Goal: Task Accomplishment & Management: Manage account settings

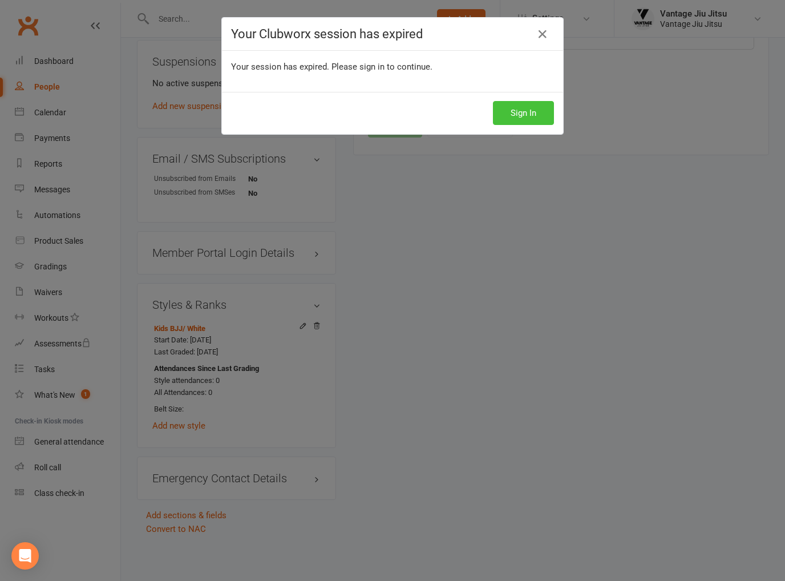
click at [511, 112] on button "Sign In" at bounding box center [523, 113] width 61 height 24
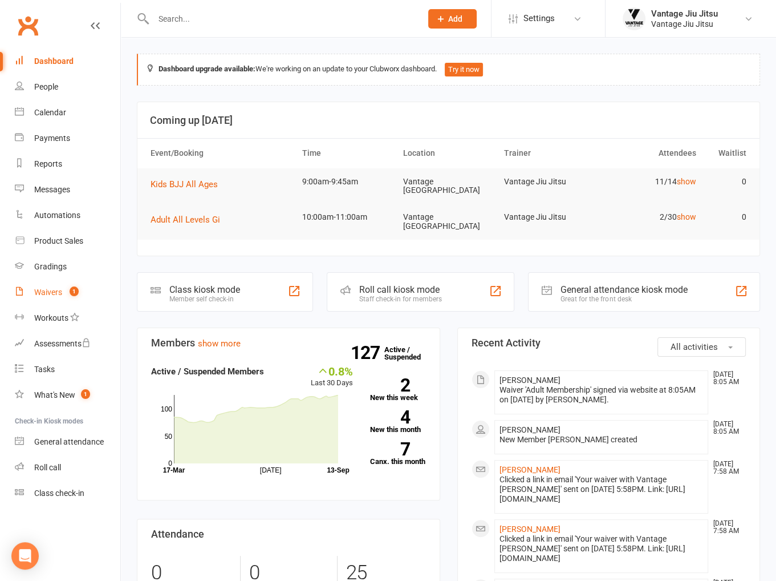
click at [59, 284] on link "Waivers 1" at bounding box center [68, 293] width 106 height 26
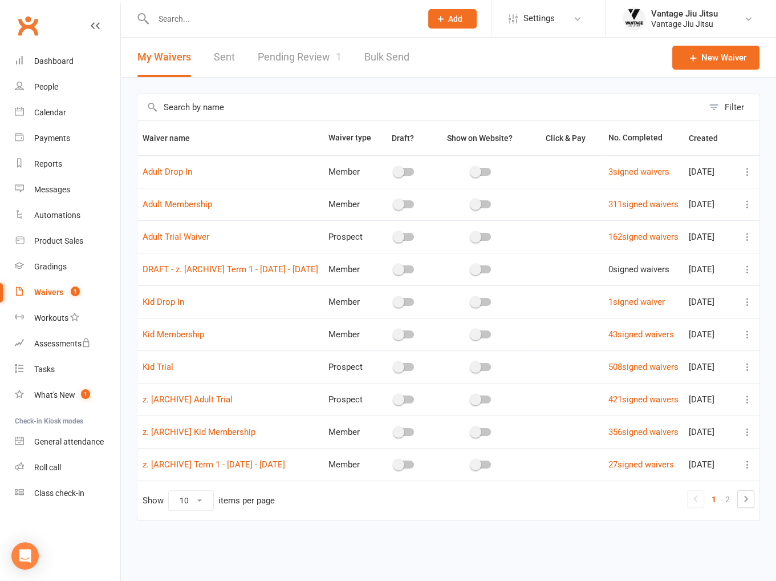
click at [292, 59] on link "Pending Review 1" at bounding box center [300, 57] width 84 height 39
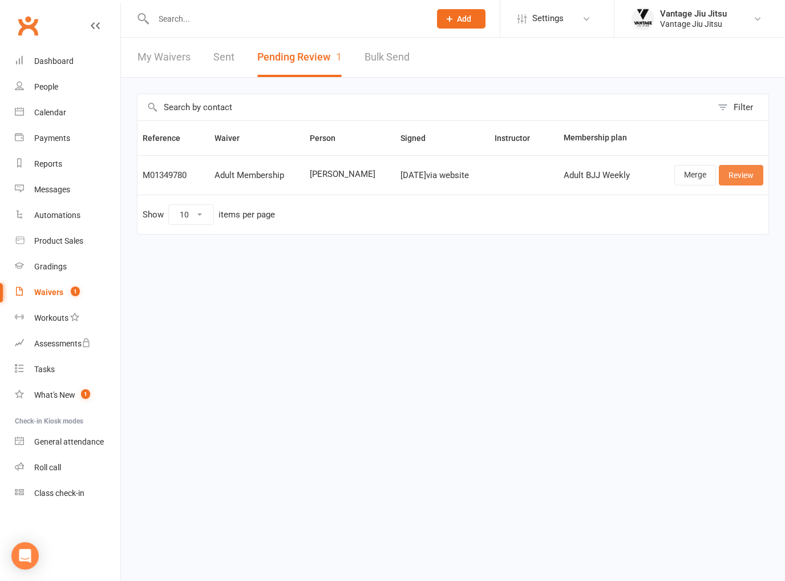
click at [739, 173] on link "Review" at bounding box center [741, 175] width 44 height 21
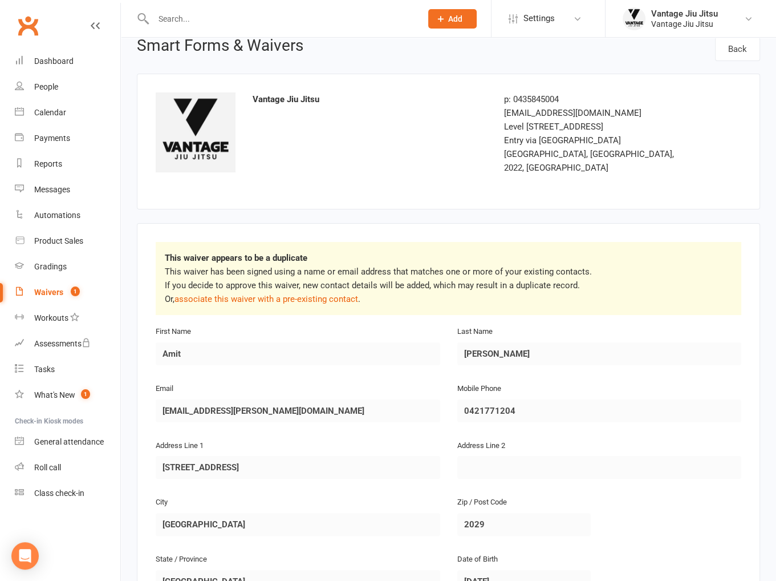
scroll to position [57, 0]
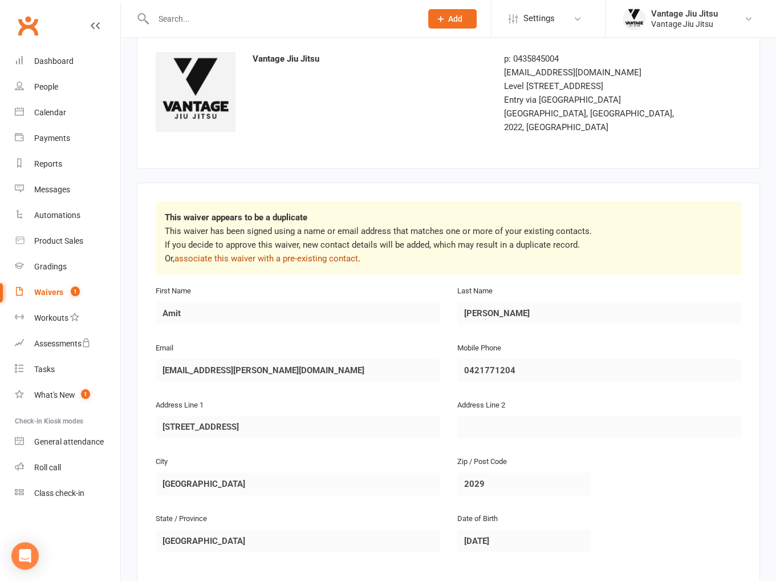
click at [305, 253] on link "associate this waiver with a pre-existing contact" at bounding box center [267, 258] width 184 height 10
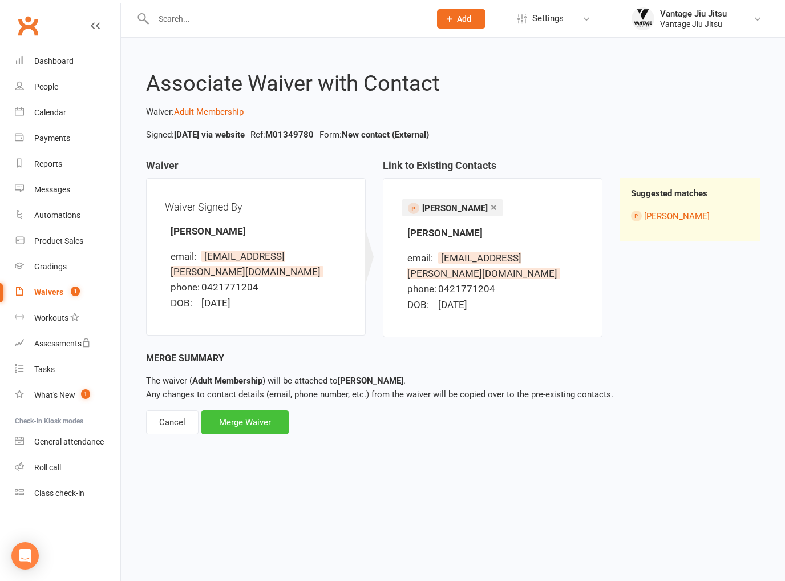
click at [251, 410] on div "Merge Waiver" at bounding box center [244, 422] width 87 height 24
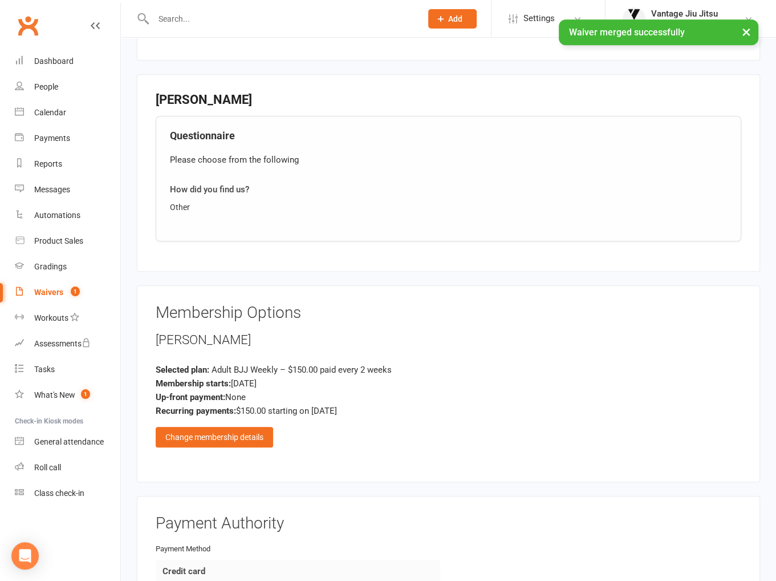
scroll to position [1115, 0]
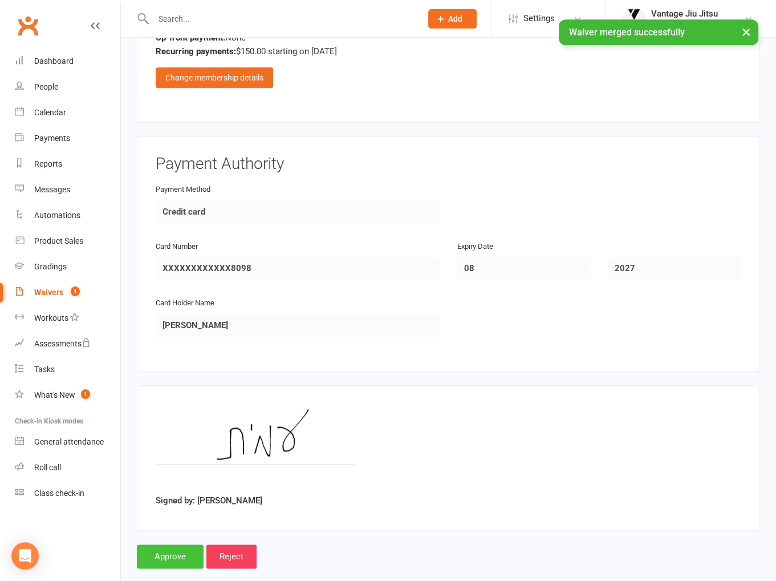
click at [186, 544] on input "Approve" at bounding box center [170, 556] width 67 height 24
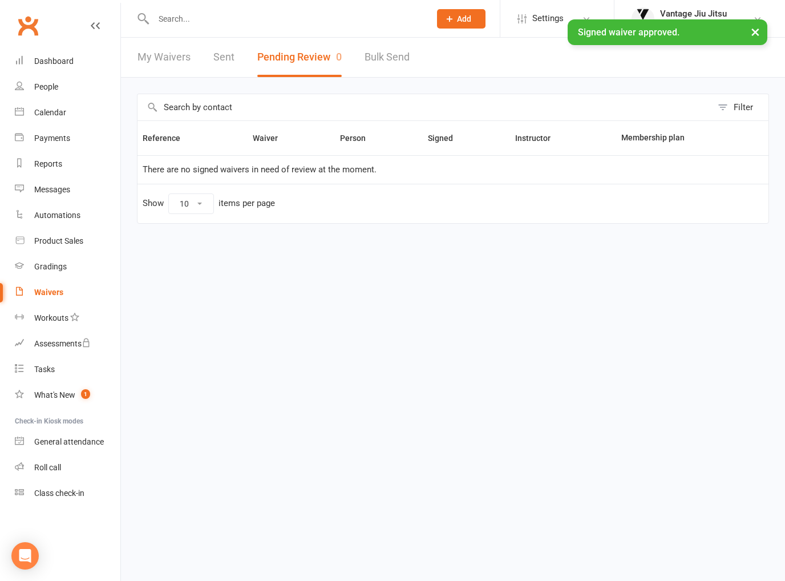
drag, startPoint x: 281, startPoint y: 17, endPoint x: 284, endPoint y: 1, distance: 16.3
click at [281, 17] on input "text" at bounding box center [286, 19] width 272 height 16
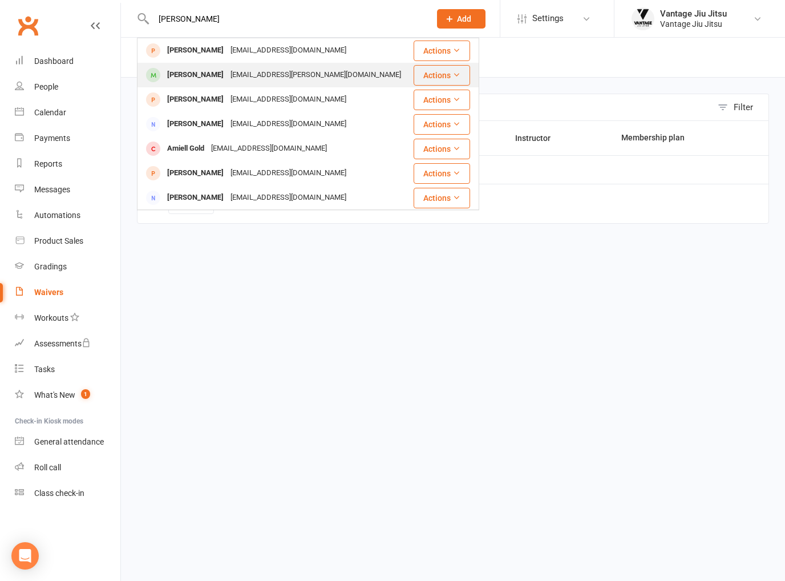
type input "[PERSON_NAME]"
click at [254, 82] on div "[EMAIL_ADDRESS][PERSON_NAME][DOMAIN_NAME]" at bounding box center [315, 75] width 177 height 17
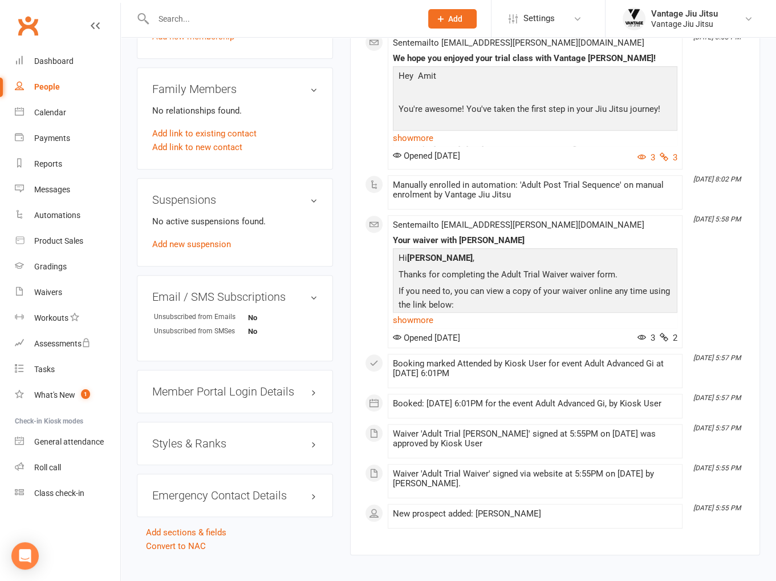
scroll to position [673, 0]
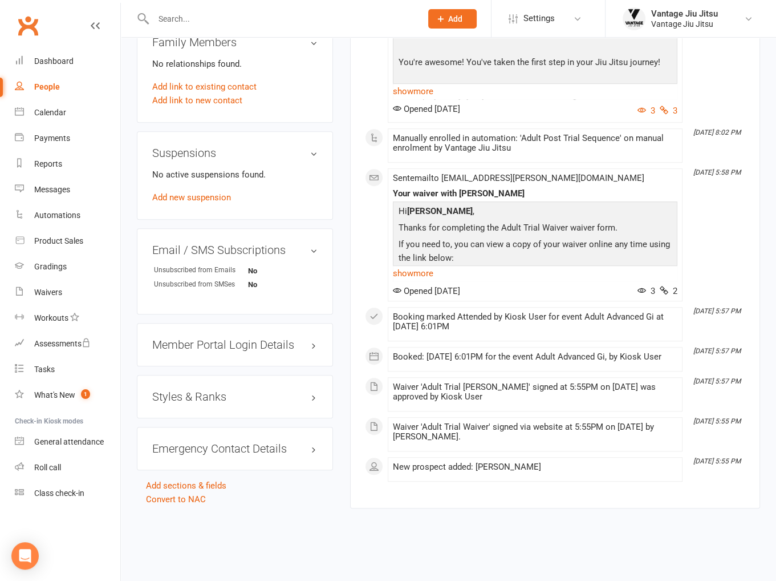
click at [200, 390] on h3 "Styles & Ranks" at bounding box center [234, 396] width 165 height 13
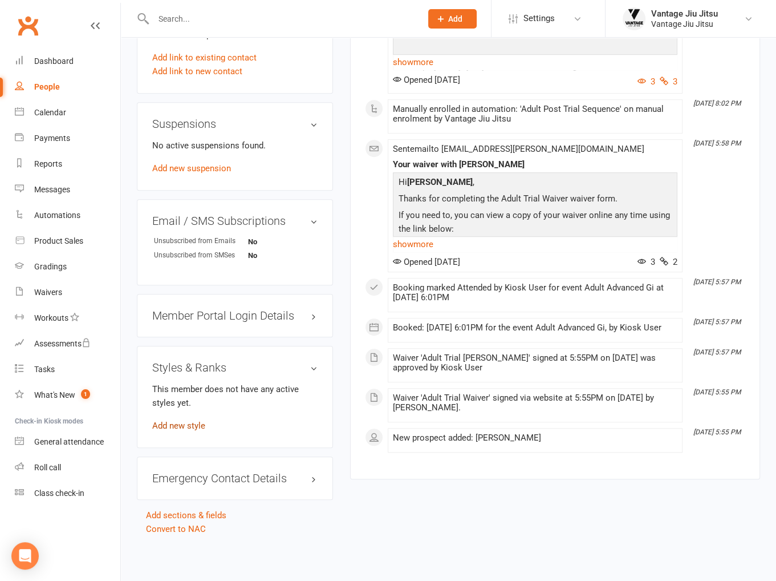
click at [194, 420] on link "Add new style" at bounding box center [178, 425] width 53 height 10
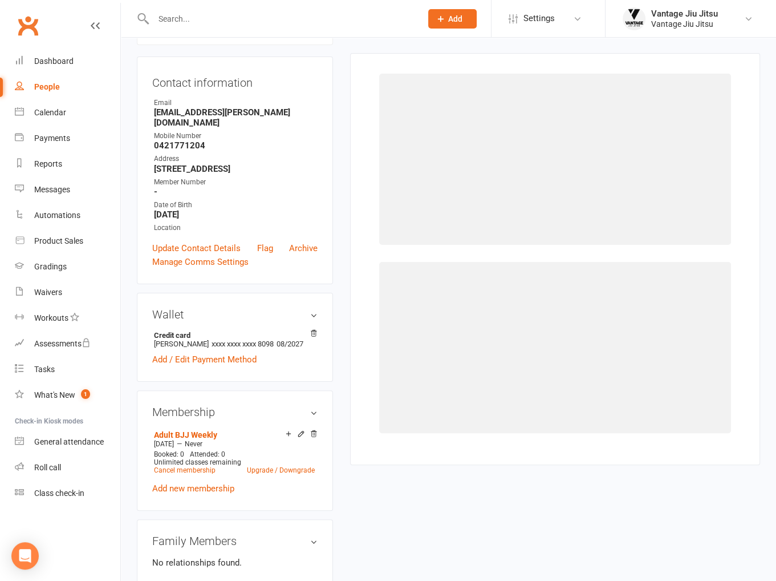
scroll to position [98, 0]
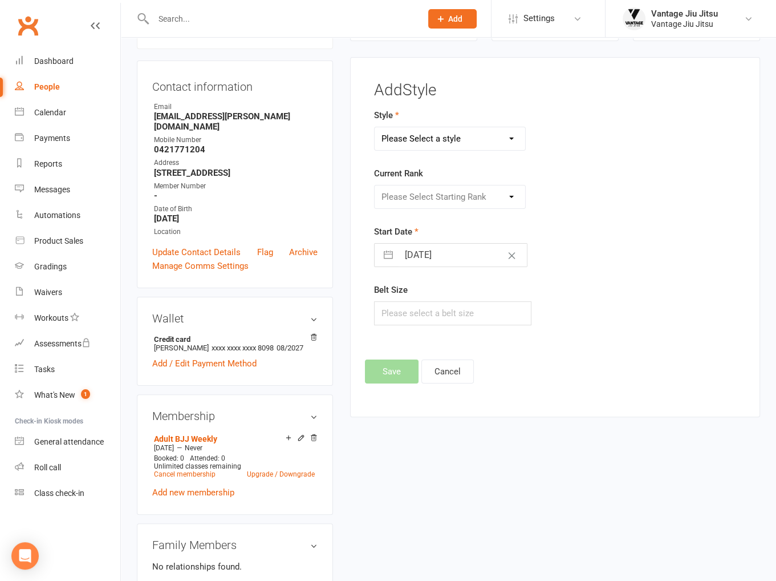
click at [433, 143] on select "Please Select a style Adult BJJ Kids BJJ" at bounding box center [450, 138] width 150 height 23
select select "1496"
click at [375, 127] on select "Please Select a style Adult BJJ Kids BJJ" at bounding box center [450, 138] width 150 height 23
click at [424, 195] on select "Please Select Starting Rank White White 1st White 2nd White 3rd White 4th Blue …" at bounding box center [450, 196] width 150 height 23
select select "14549"
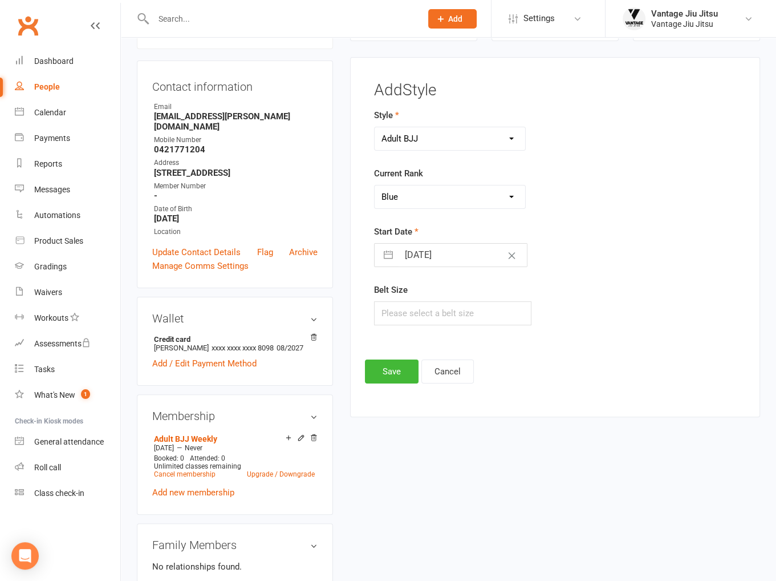
click at [375, 185] on select "Please Select Starting Rank White White 1st White 2nd White 3rd White 4th Blue …" at bounding box center [450, 196] width 150 height 23
click at [392, 368] on button "Save" at bounding box center [392, 371] width 54 height 24
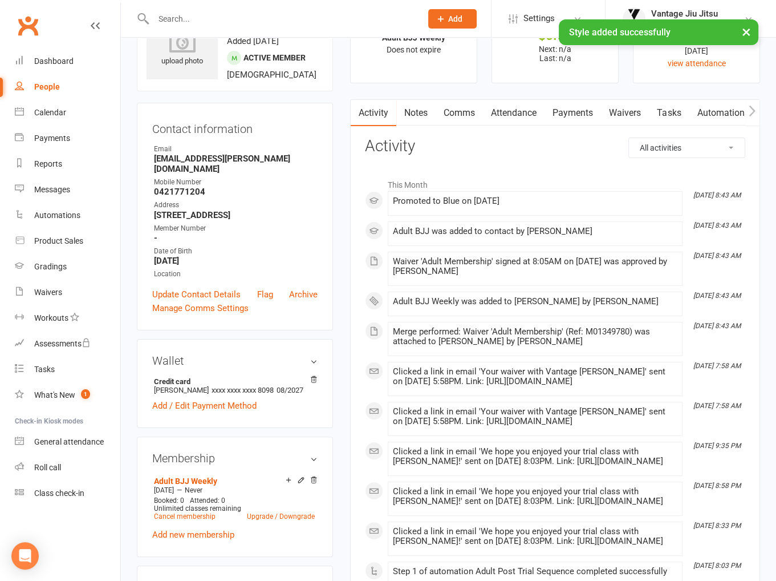
scroll to position [0, 0]
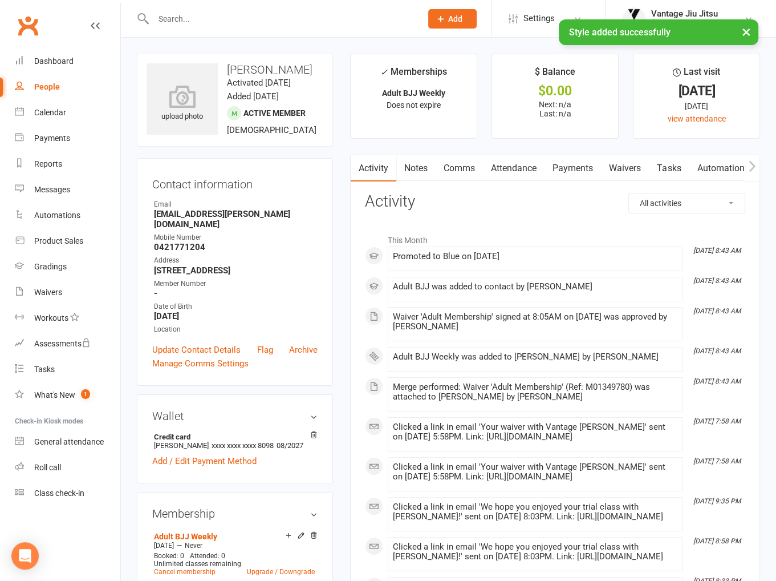
click at [462, 172] on link "Comms" at bounding box center [459, 168] width 47 height 26
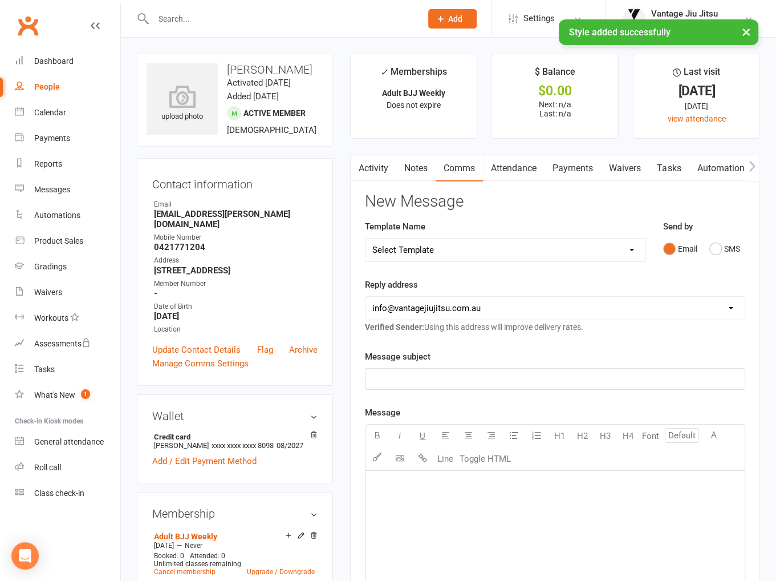
click at [472, 250] on select "Select Template [Email] Adult 14 day follow up [Email] Adult 7 day follow up [E…" at bounding box center [506, 249] width 280 height 23
select select "16"
click at [366, 238] on select "Select Template [Email] Adult 14 day follow up [Email] Adult 7 day follow up [E…" at bounding box center [506, 249] width 280 height 23
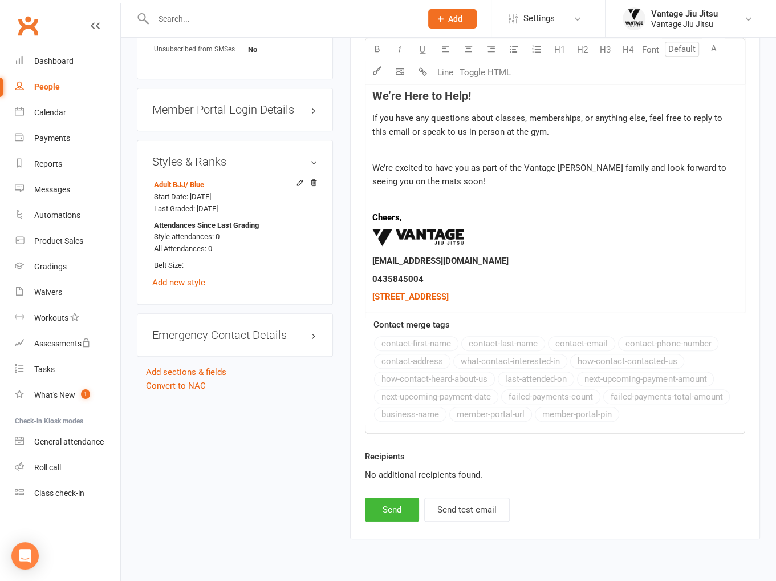
scroll to position [863, 0]
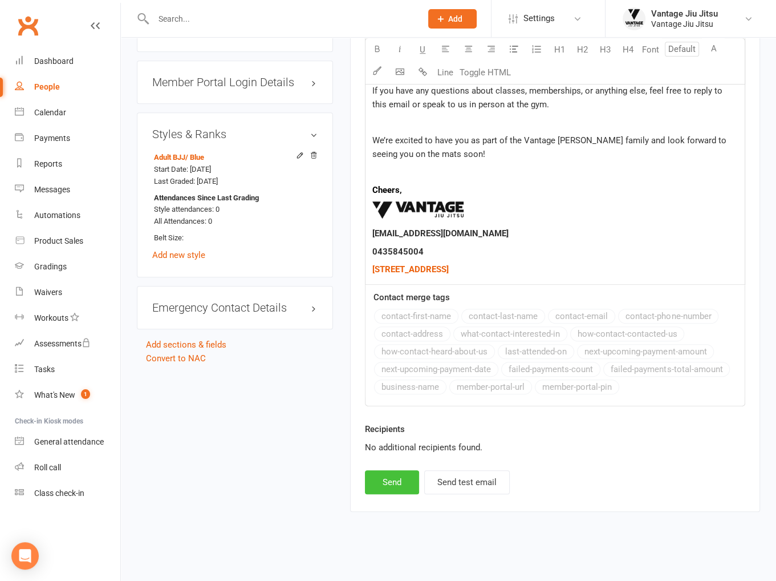
click at [394, 482] on button "Send" at bounding box center [392, 482] width 54 height 24
select select
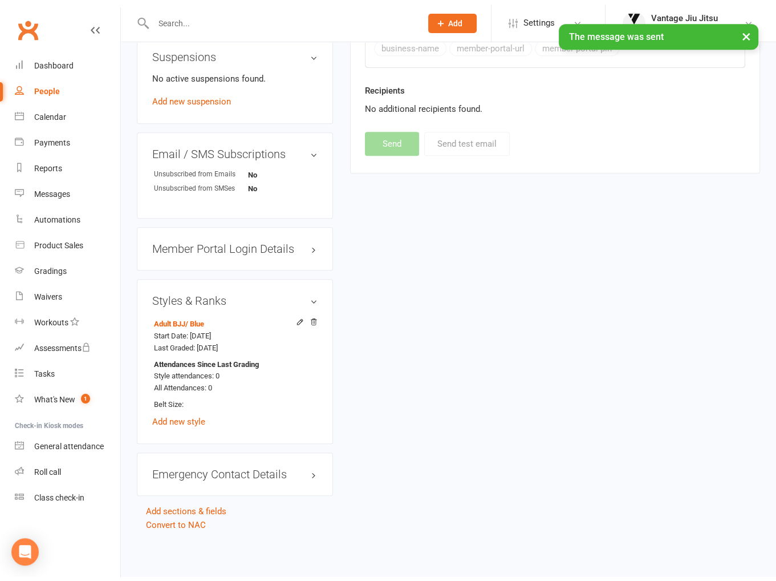
scroll to position [719, 0]
